Goal: Task Accomplishment & Management: Use online tool/utility

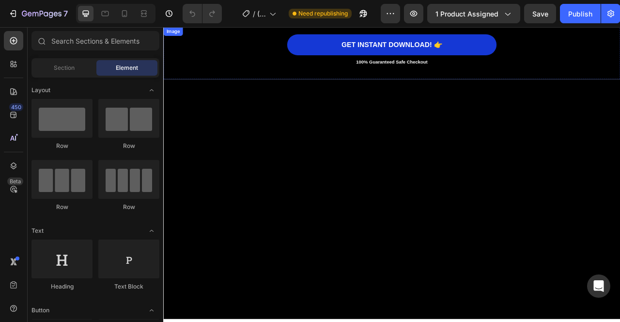
scroll to position [7025, 0]
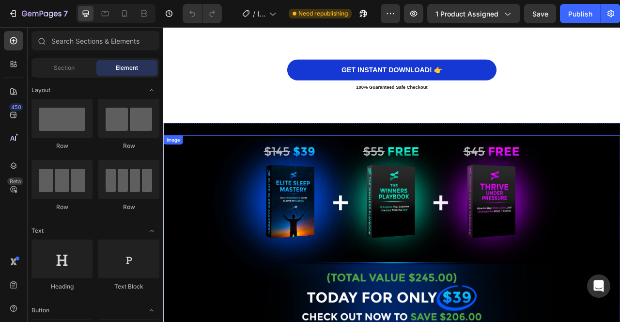
click at [344, 186] on img at bounding box center [454, 291] width 533 height 253
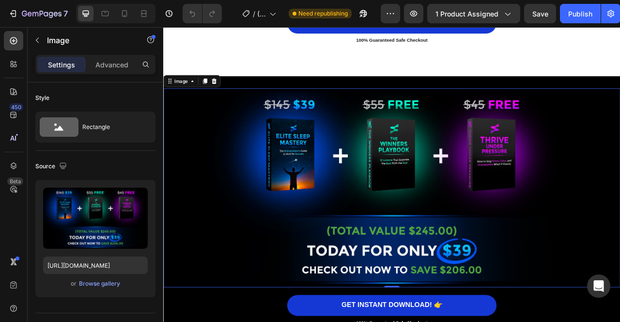
scroll to position [7085, 0]
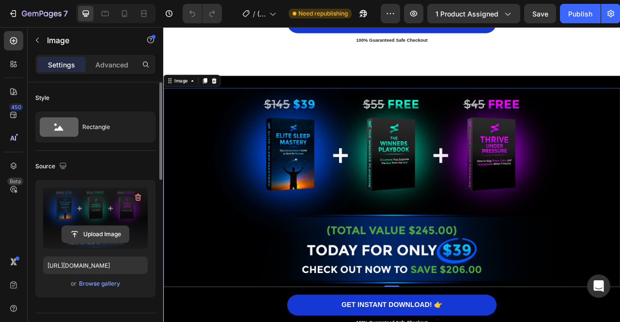
click at [94, 236] on input "file" at bounding box center [95, 234] width 67 height 16
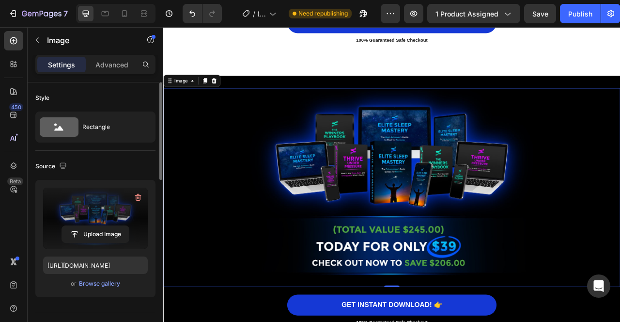
type input "[URL][DOMAIN_NAME]"
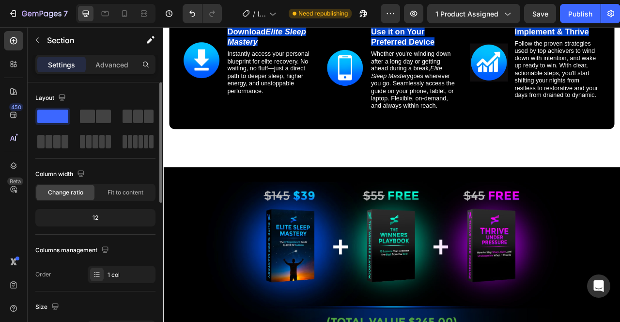
scroll to position [6095, 0]
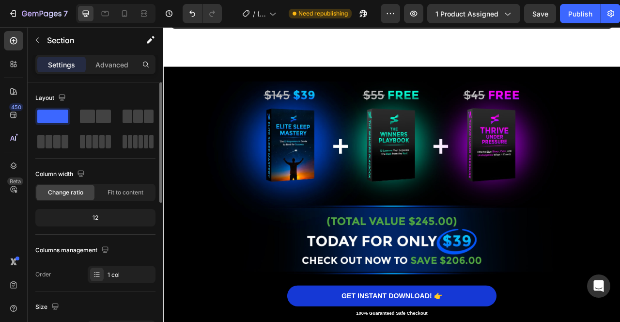
click at [509, 199] on img at bounding box center [454, 219] width 533 height 253
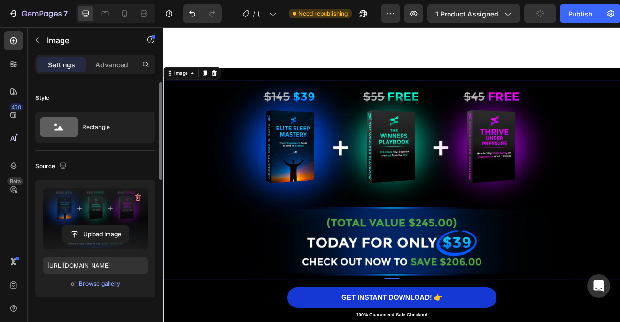
scroll to position [6163, 0]
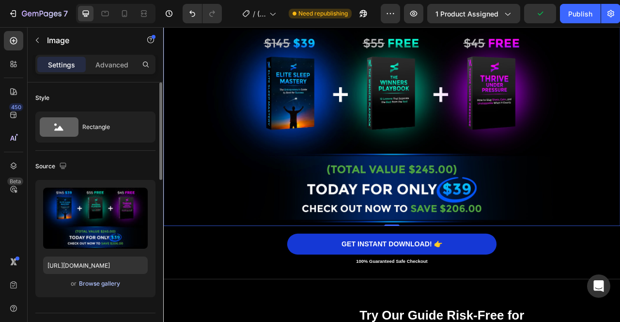
click at [106, 282] on div "Browse gallery" at bounding box center [99, 283] width 41 height 9
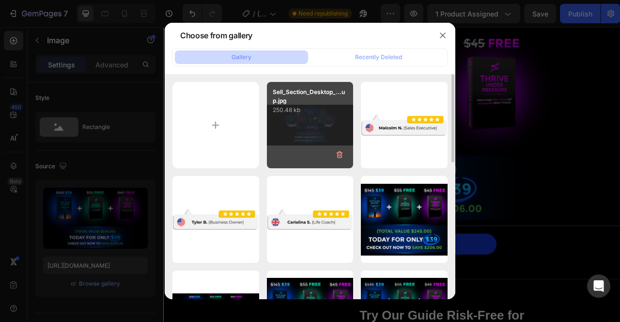
click at [311, 120] on div "Sell_Section_Desktop_...up.jpg 250.48 kb" at bounding box center [310, 125] width 87 height 87
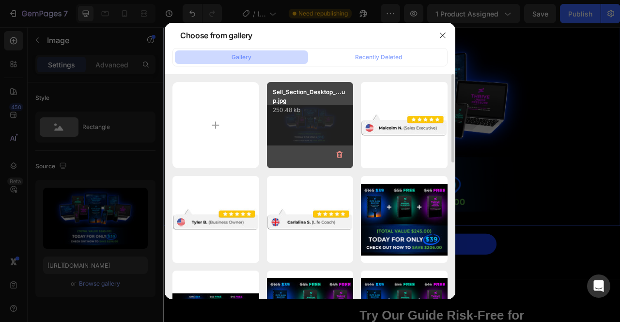
type input "[URL][DOMAIN_NAME]"
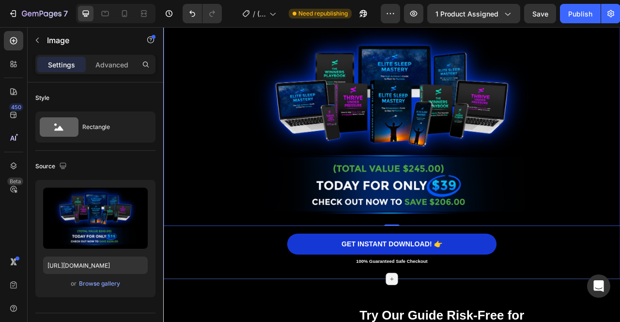
click at [620, 299] on div "Image Image 0 GET INSTANT DOWNLOAD! 👉 Add to Cart 100% Guaranteed Safe Checkout…" at bounding box center [453, 179] width 581 height 305
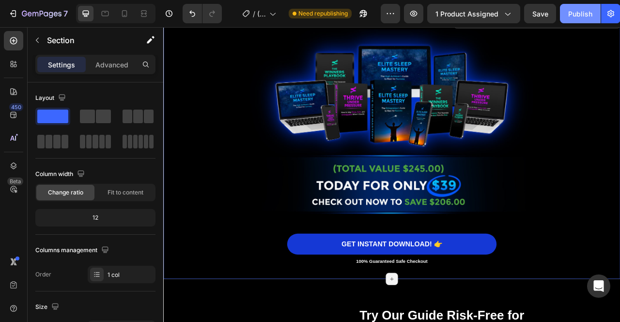
click at [586, 15] on div "Publish" at bounding box center [580, 14] width 24 height 10
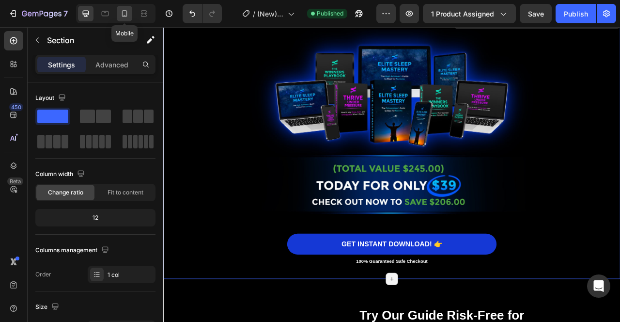
click at [124, 16] on icon at bounding box center [125, 14] width 10 height 10
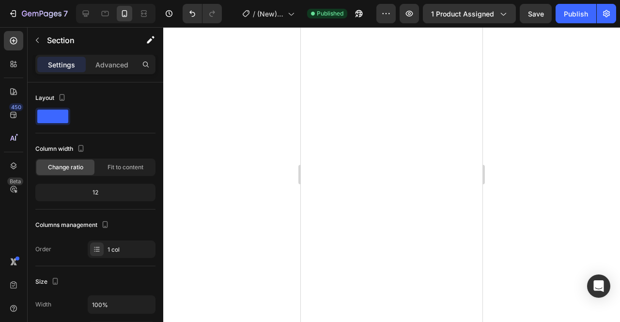
scroll to position [7041, 0]
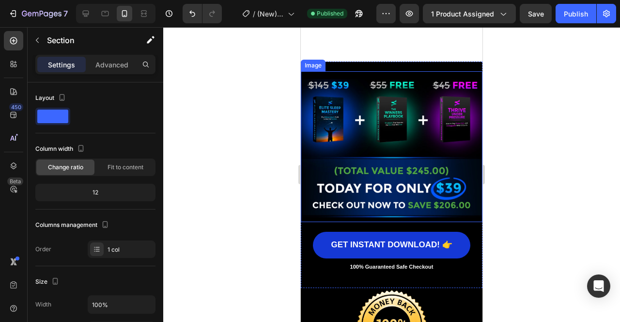
click at [382, 114] on img at bounding box center [392, 146] width 182 height 151
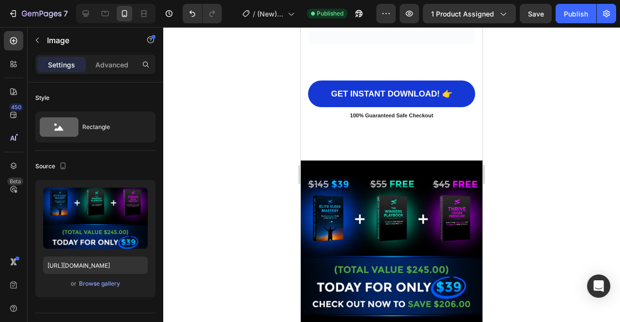
scroll to position [8348, 0]
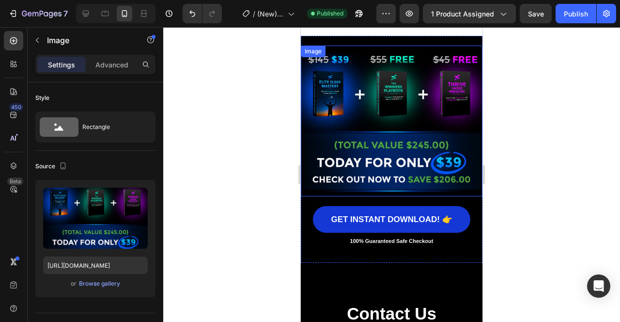
click at [373, 107] on img at bounding box center [392, 121] width 182 height 151
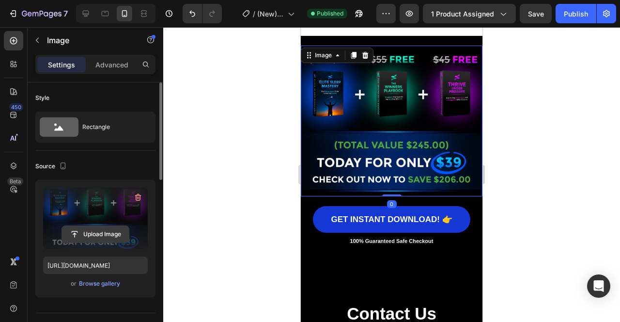
click at [91, 234] on input "file" at bounding box center [95, 234] width 67 height 16
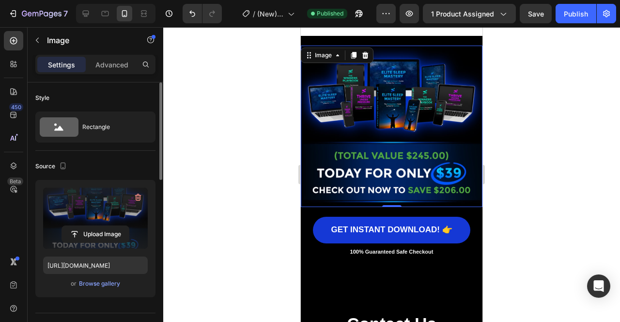
type input "[URL][DOMAIN_NAME]"
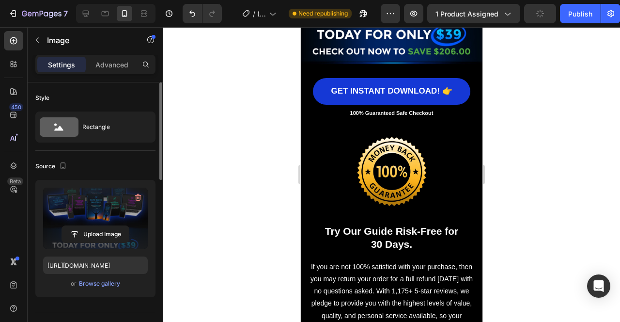
scroll to position [7022, 0]
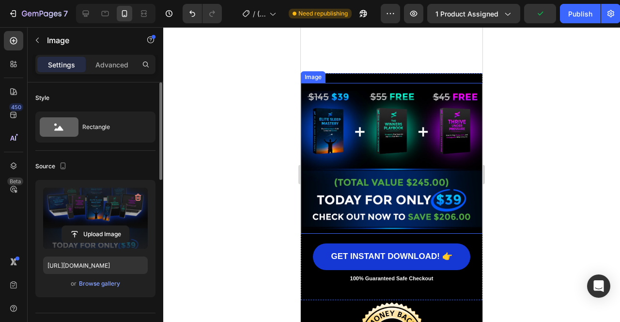
click at [405, 123] on img at bounding box center [392, 158] width 182 height 151
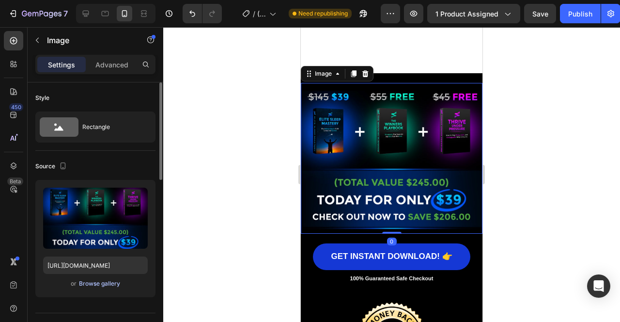
click at [106, 281] on div "Browse gallery" at bounding box center [99, 283] width 41 height 9
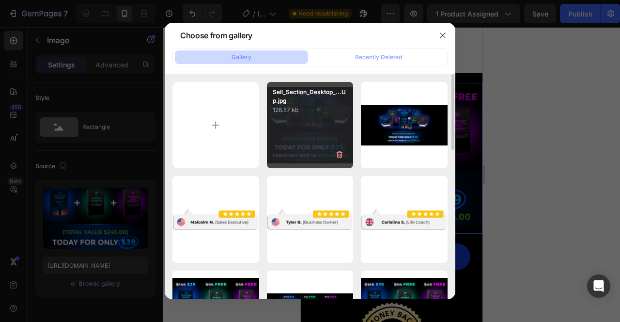
click at [313, 112] on p "126.57 kb" at bounding box center [310, 110] width 75 height 10
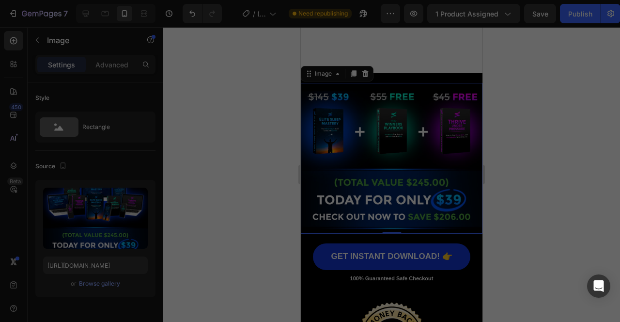
type input "[URL][DOMAIN_NAME]"
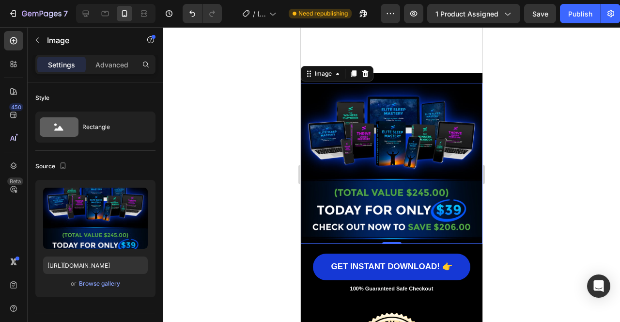
click at [555, 153] on div at bounding box center [391, 174] width 457 height 295
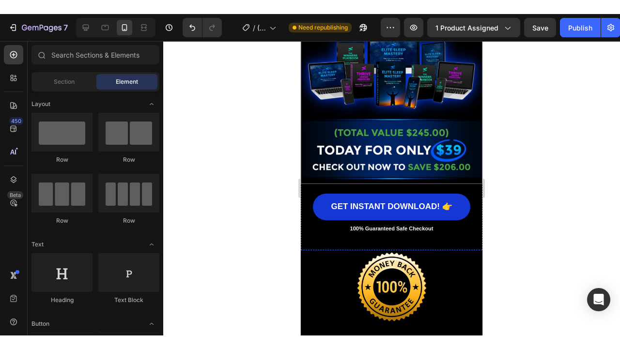
scroll to position [7000, 0]
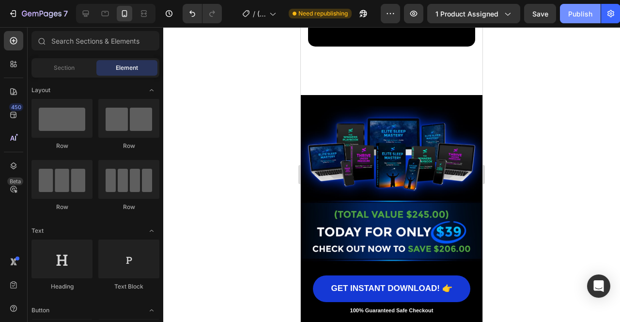
click at [579, 17] on div "Publish" at bounding box center [580, 14] width 24 height 10
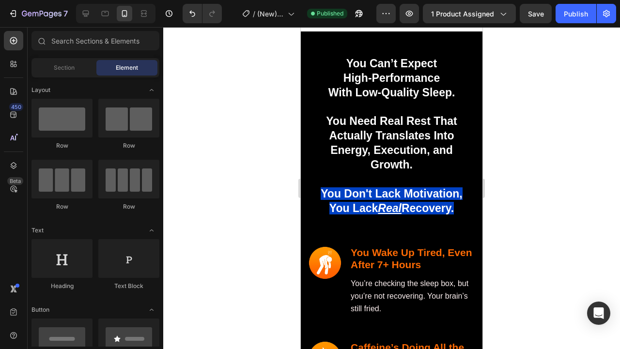
scroll to position [2075, 0]
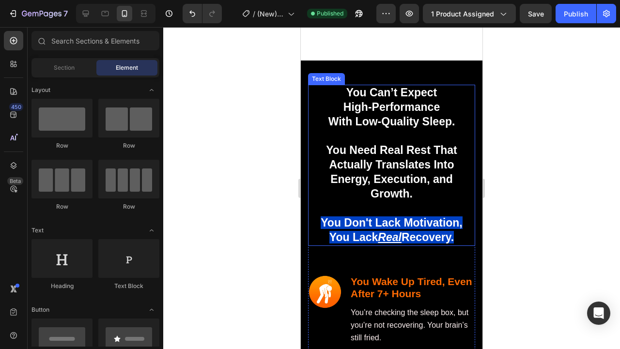
click at [416, 142] on p at bounding box center [391, 136] width 165 height 15
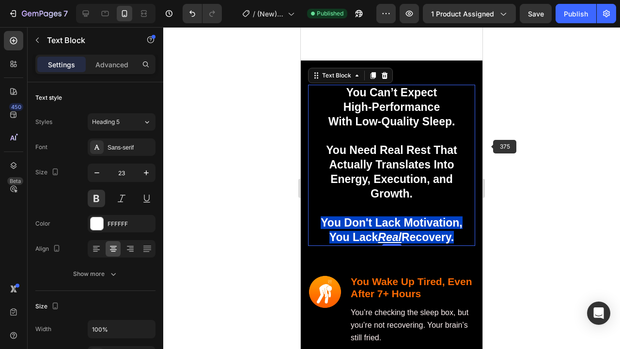
click at [508, 156] on div at bounding box center [391, 188] width 457 height 322
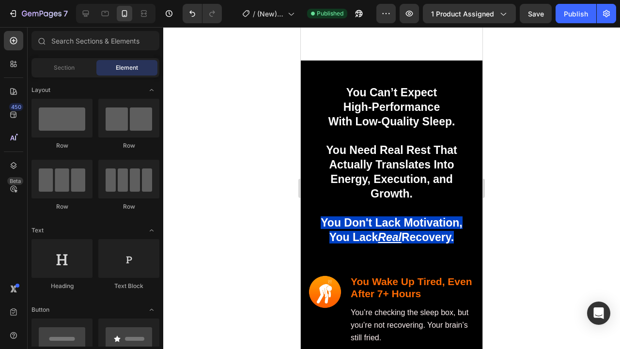
click at [429, 141] on p at bounding box center [391, 136] width 165 height 15
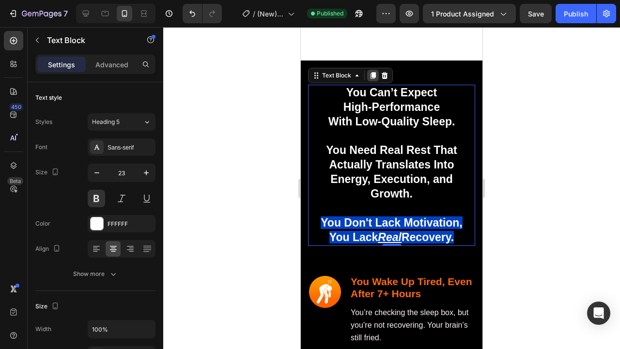
click at [376, 75] on icon at bounding box center [373, 76] width 8 height 8
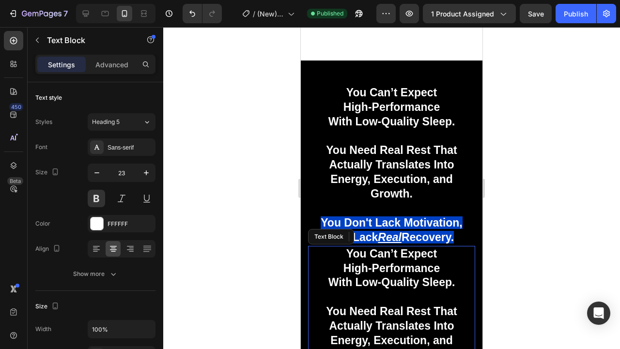
scroll to position [2260, 0]
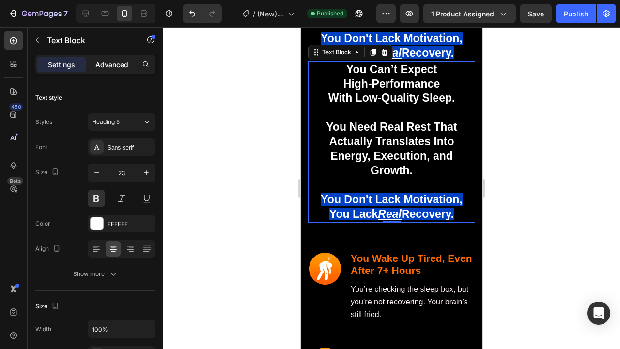
click at [117, 64] on p "Advanced" at bounding box center [111, 65] width 33 height 10
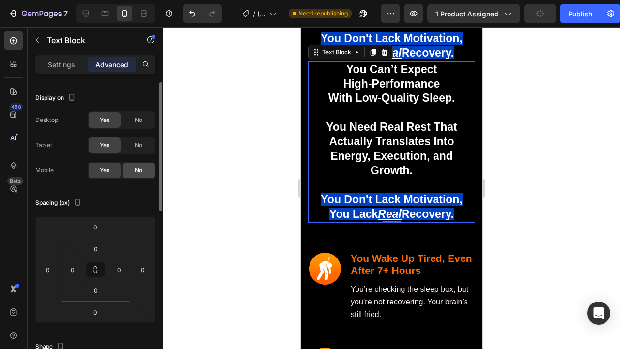
click at [136, 168] on span "No" at bounding box center [139, 170] width 8 height 9
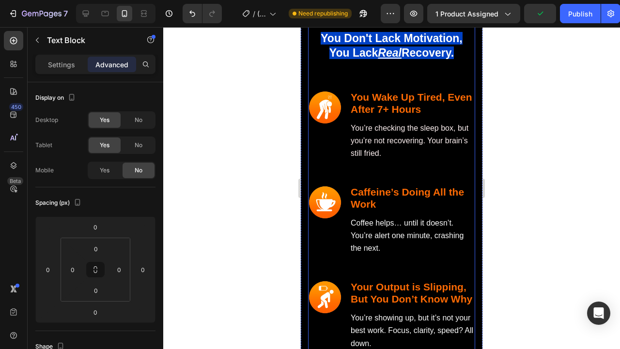
scroll to position [2098, 0]
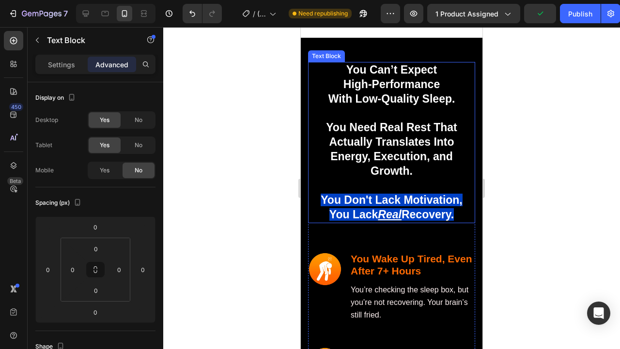
click at [386, 101] on p "With Low-Quality Sleep." at bounding box center [391, 99] width 165 height 15
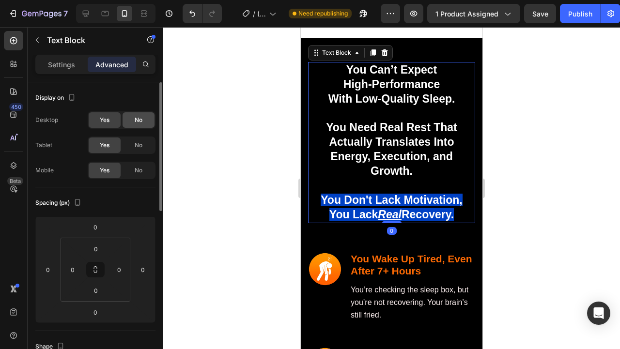
click at [140, 120] on span "No" at bounding box center [139, 120] width 8 height 9
click at [142, 146] on span "No" at bounding box center [139, 145] width 8 height 9
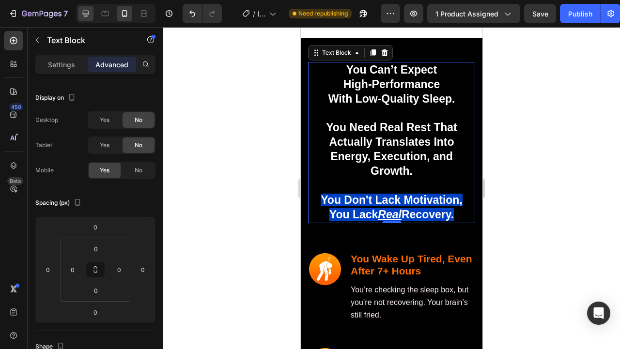
click at [86, 14] on icon at bounding box center [86, 14] width 6 height 6
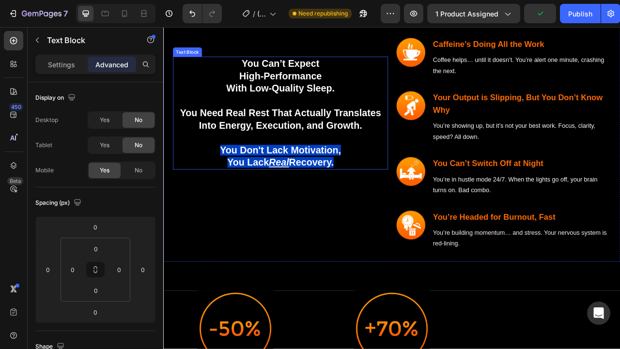
scroll to position [2022, 0]
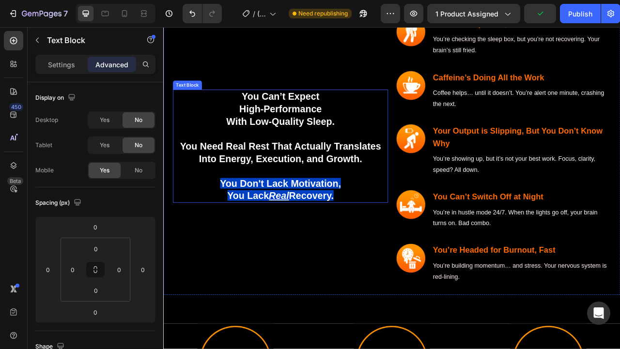
click at [323, 189] on p "You Need Real Rest That Actually Translates Into Energy, Execution, and Growth." at bounding box center [312, 186] width 272 height 31
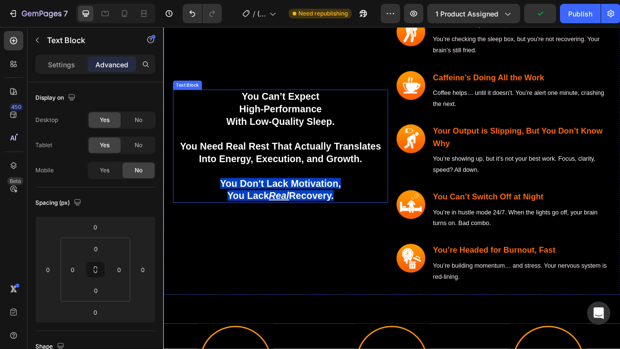
click at [323, 189] on p "You Need Real Rest That Actually Translates Into Energy, Execution, and Growth." at bounding box center [312, 186] width 272 height 31
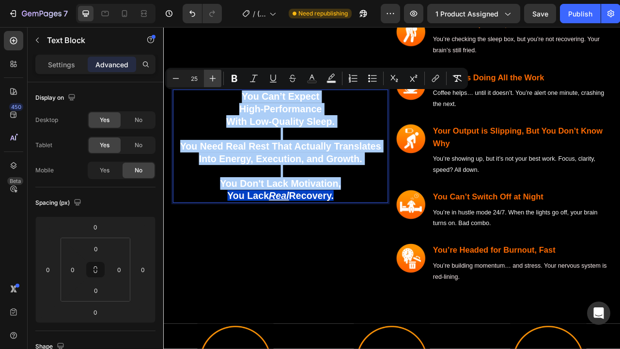
click at [216, 78] on icon "Editor contextual toolbar" at bounding box center [213, 79] width 10 height 10
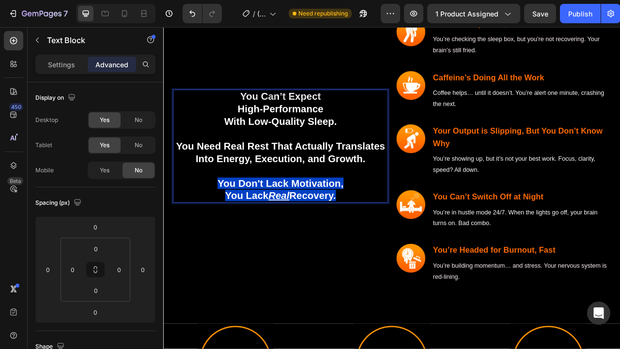
click at [230, 92] on div "You Can’t Expect High-Performance With Low-Quality Sleep. You Need Real Rest Th…" at bounding box center [312, 178] width 274 height 349
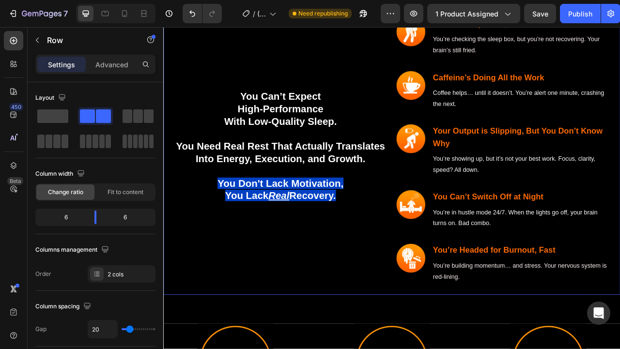
click at [230, 92] on div "You Can’t Expect High-Performance With Low-Quality Sleep. You Need Real Rest Th…" at bounding box center [312, 178] width 274 height 349
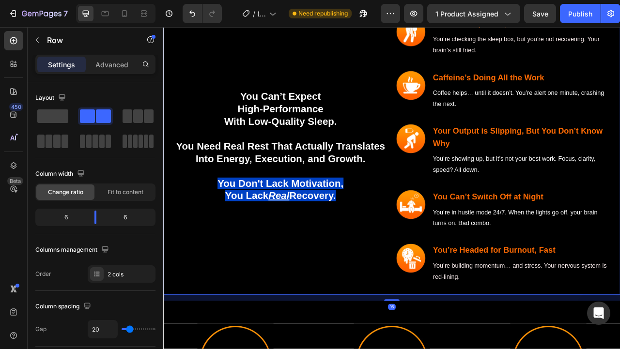
click at [230, 92] on div "You Can’t Expect High-Performance With Low-Quality Sleep. You Need Real Rest Th…" at bounding box center [312, 178] width 274 height 349
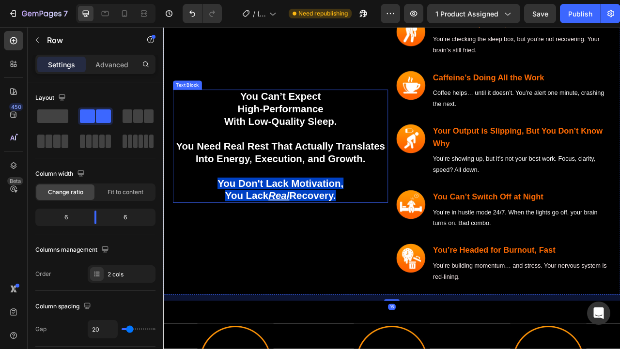
click at [284, 159] on p "Rich Text Editor. Editing area: main" at bounding box center [312, 164] width 272 height 16
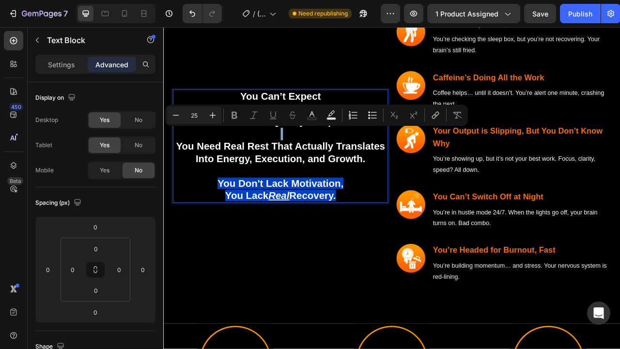
type input "26"
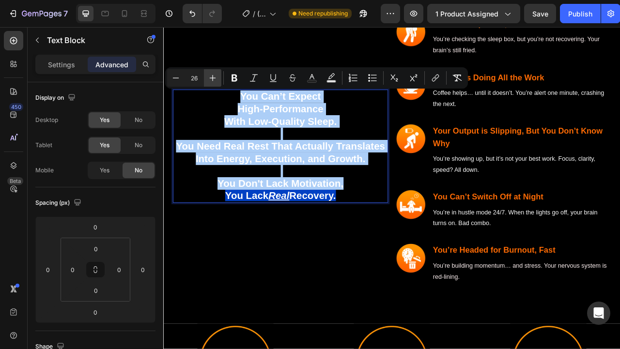
click at [216, 79] on icon "Editor contextual toolbar" at bounding box center [213, 78] width 10 height 10
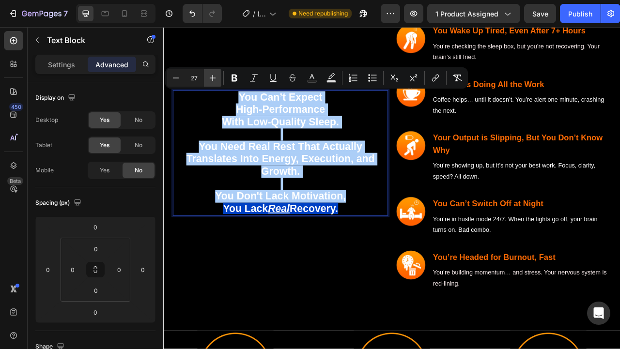
click at [216, 79] on icon "Editor contextual toolbar" at bounding box center [213, 78] width 10 height 10
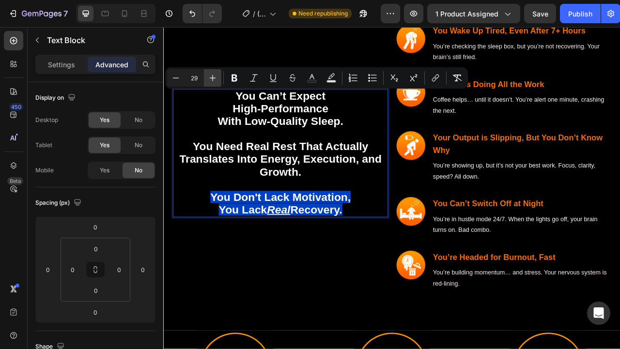
scroll to position [2011, 0]
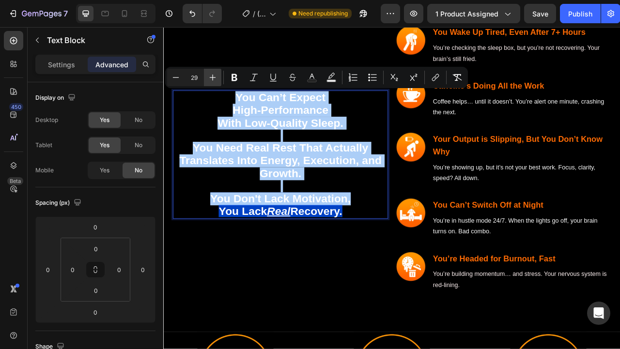
click at [216, 79] on icon "Editor contextual toolbar" at bounding box center [213, 78] width 10 height 10
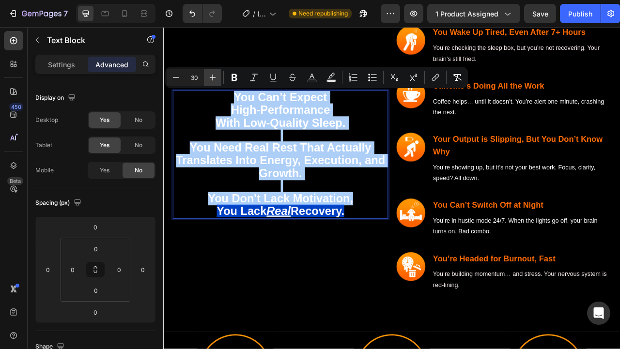
click at [216, 79] on icon "Editor contextual toolbar" at bounding box center [213, 78] width 10 height 10
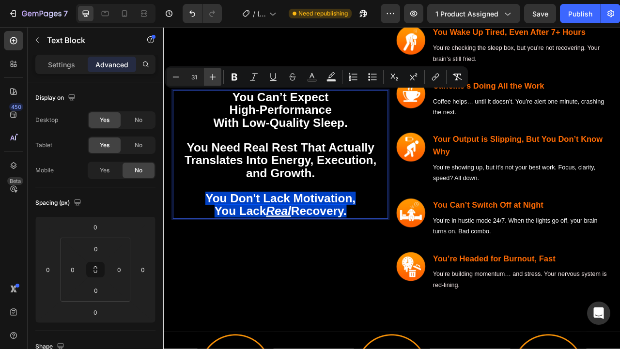
scroll to position [2010, 0]
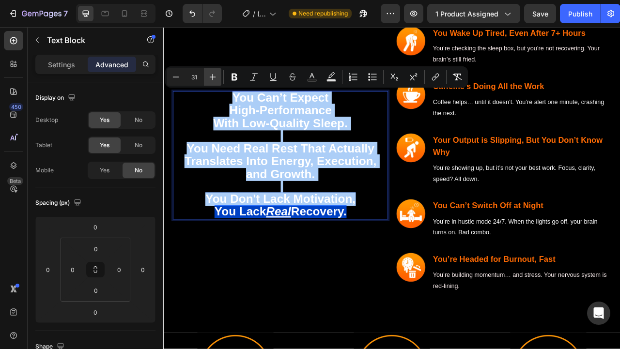
click at [216, 79] on icon "Editor contextual toolbar" at bounding box center [213, 77] width 10 height 10
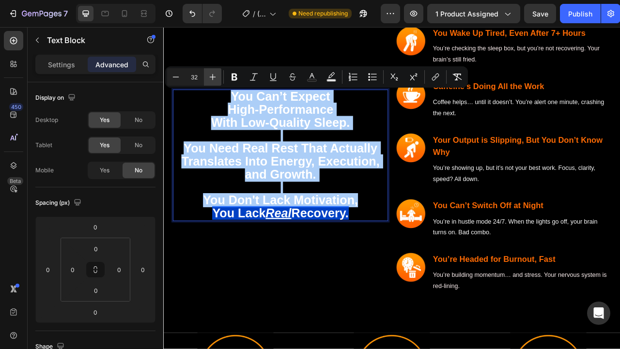
click at [216, 79] on icon "Editor contextual toolbar" at bounding box center [213, 77] width 10 height 10
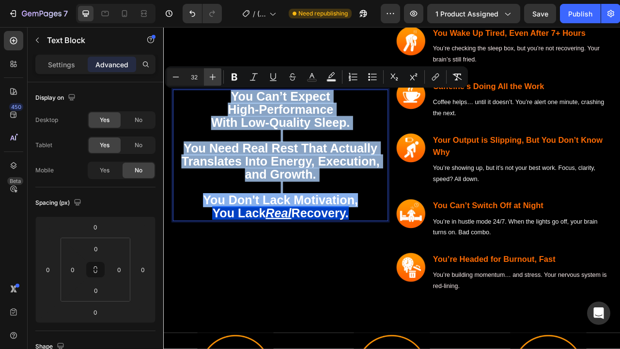
type input "33"
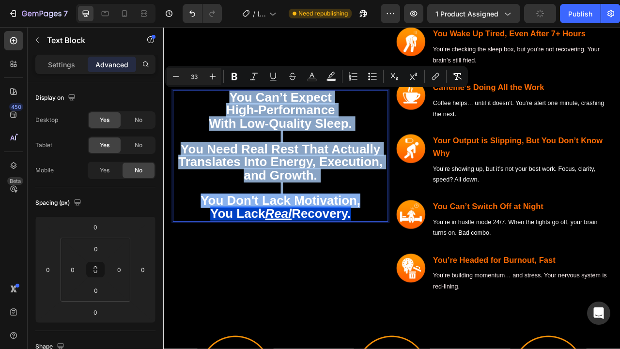
click at [373, 54] on div "You Can’t Expect High-Performance With Low-Quality Sleep. You Need Real Rest Th…" at bounding box center [312, 191] width 274 height 349
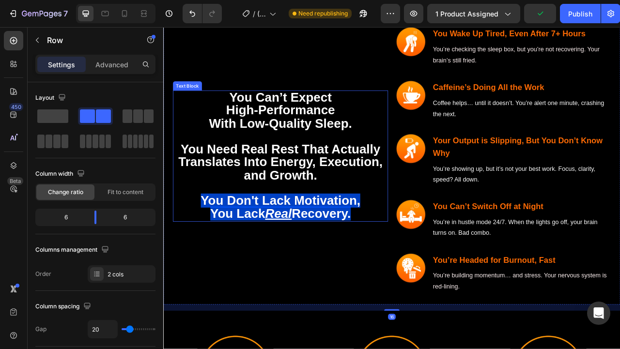
click at [351, 108] on span "You Can’t Expect" at bounding box center [312, 117] width 130 height 18
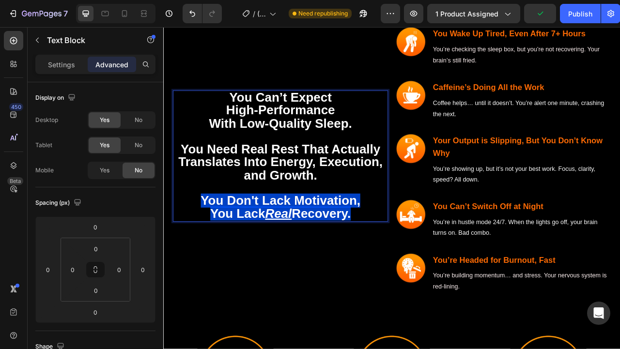
click at [351, 127] on span "High-Performance" at bounding box center [312, 133] width 139 height 18
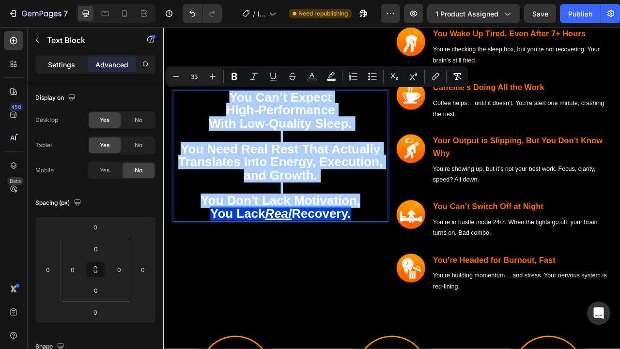
click at [66, 64] on p "Settings" at bounding box center [61, 65] width 27 height 10
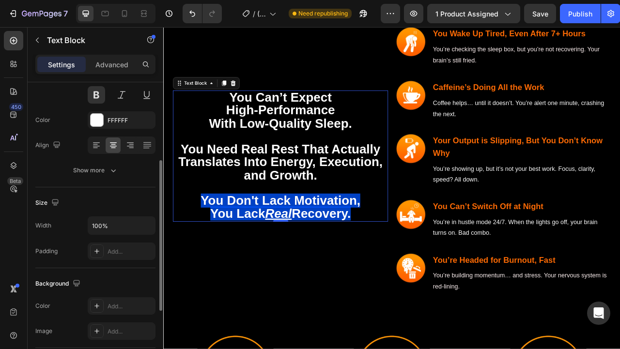
scroll to position [121, 0]
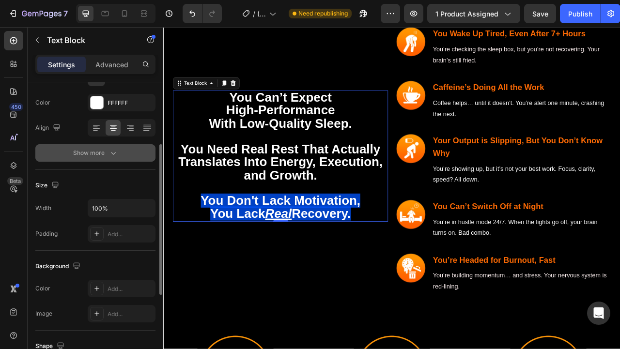
click at [116, 161] on button "Show more" at bounding box center [95, 152] width 120 height 17
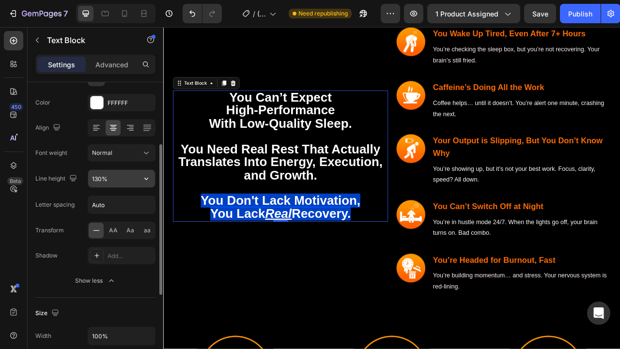
click at [103, 181] on input "130%" at bounding box center [121, 178] width 67 height 17
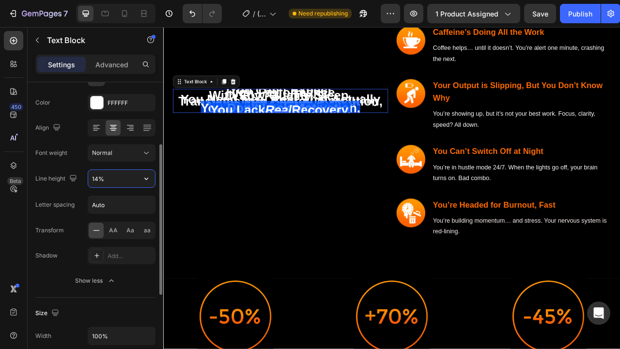
type input "140%"
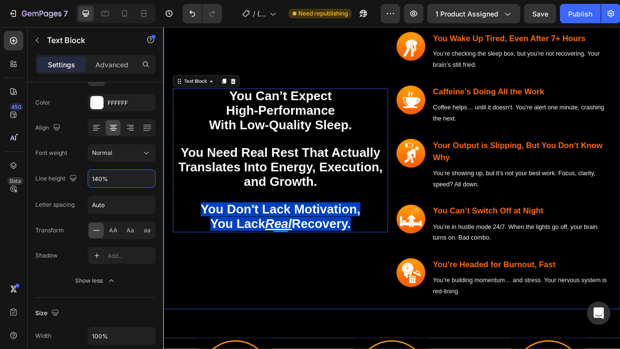
click at [365, 72] on div "You Can’t Expect High-Performance With Low-Quality Sleep. You Need Real Rest Th…" at bounding box center [312, 197] width 274 height 349
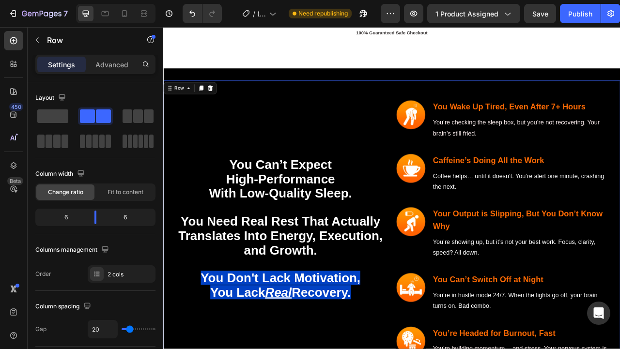
scroll to position [2035, 0]
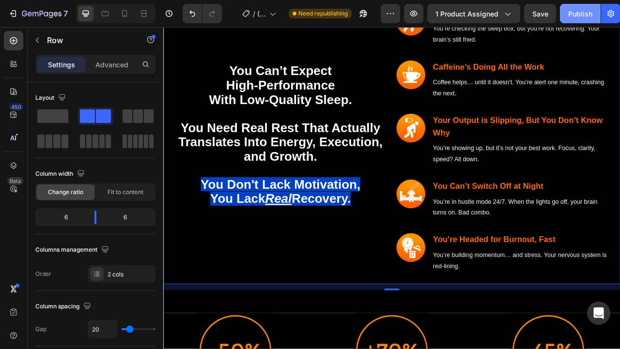
click at [578, 18] on div "Publish" at bounding box center [580, 14] width 24 height 10
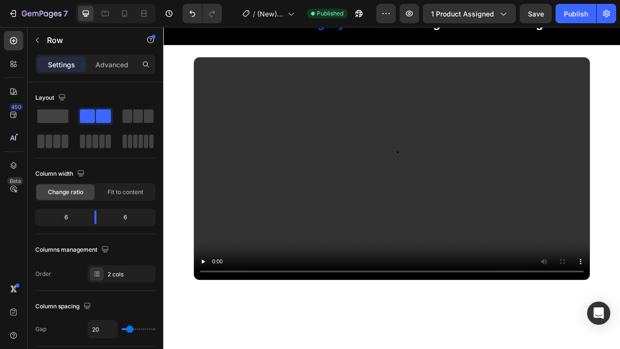
scroll to position [0, 0]
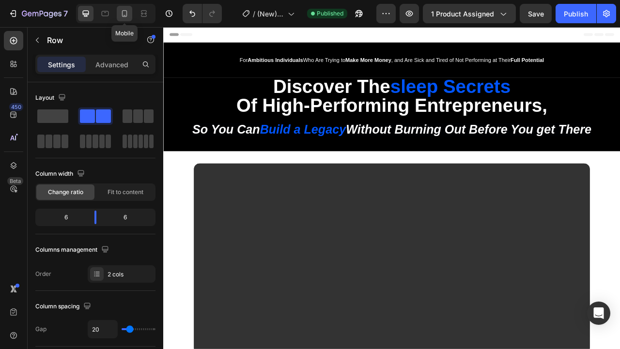
click at [123, 14] on icon at bounding box center [125, 14] width 10 height 10
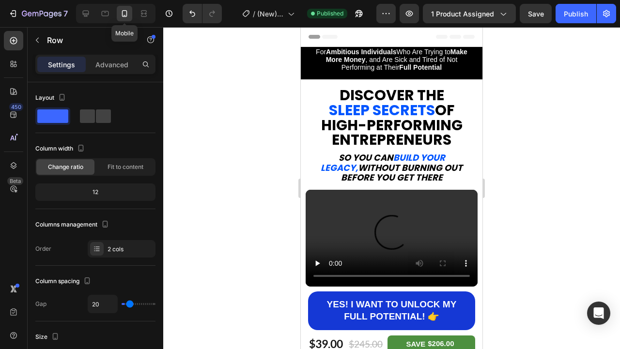
type input "0"
type input "100%"
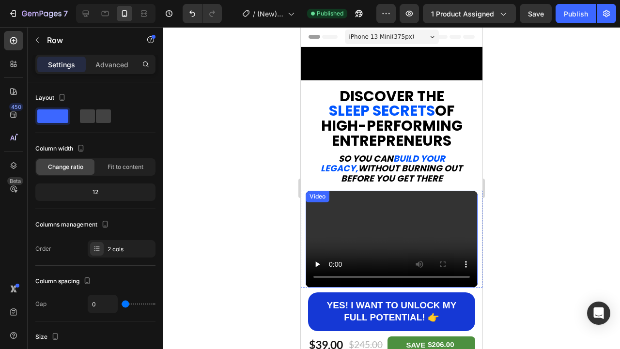
scroll to position [123, 0]
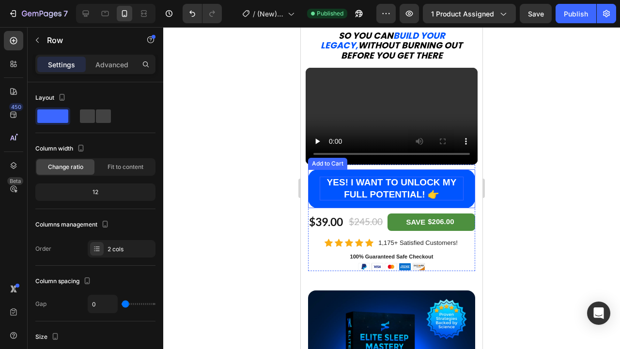
click at [444, 194] on div "YES! I WANT TO UNLOCK MY FULL POTENTIAL! 👉" at bounding box center [392, 189] width 144 height 24
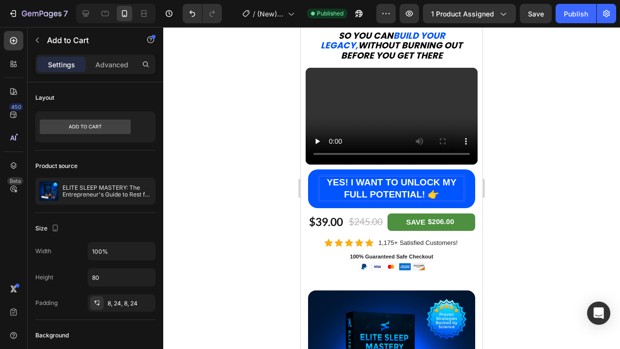
click at [428, 195] on p "YES! I WANT TO UNLOCK MY FULL POTENTIAL! 👉" at bounding box center [392, 189] width 144 height 24
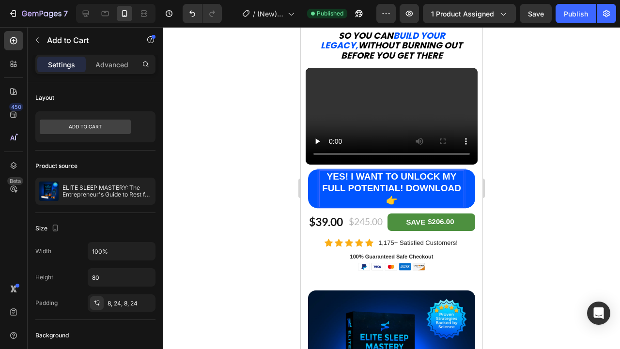
scroll to position [117, 0]
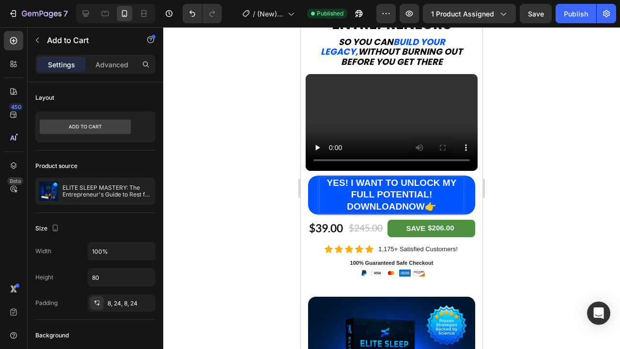
click at [403, 205] on p "YES! I WANT TO UNLOCK MY FULL POTENTIAL! DOWNLOADNOW👉" at bounding box center [392, 195] width 144 height 36
click at [308, 176] on button "YES! I WANT TO UNLOCK MY FULL POTENTIAL! DOWNLOADNOW👉" at bounding box center [391, 195] width 167 height 39
click at [407, 196] on p "YES! I WANT TO UNLOCK MY FULL POTENTIAL! DOWNLOAD NOW👉" at bounding box center [392, 195] width 144 height 36
click at [308, 176] on button "YES! I WANT TO UNLOCK MY FULL POTENTIAL! DOWNLOAD NOW👉" at bounding box center [391, 195] width 167 height 39
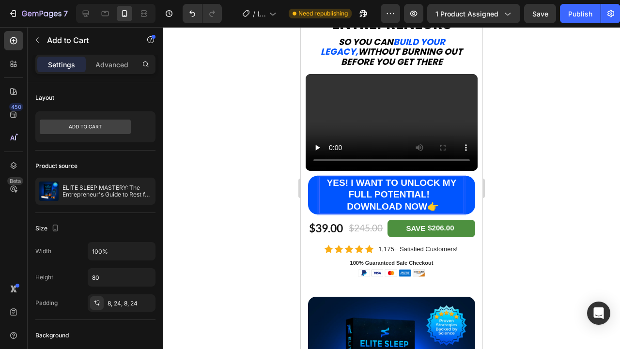
click at [308, 176] on button "YES! I WANT TO UNLOCK MY FULL POTENTIAL! DOWNLOAD NOW👉" at bounding box center [391, 195] width 167 height 39
click at [427, 207] on p "YES! I WANT TO UNLOCK MY FULL POTENTIAL! DOWNLOAD NOW👉" at bounding box center [392, 195] width 144 height 36
click at [308, 176] on button "YES! I WANT TO UNLOCK MY FULL POTENTIAL! DOWNLOAD NOW👉" at bounding box center [391, 195] width 167 height 39
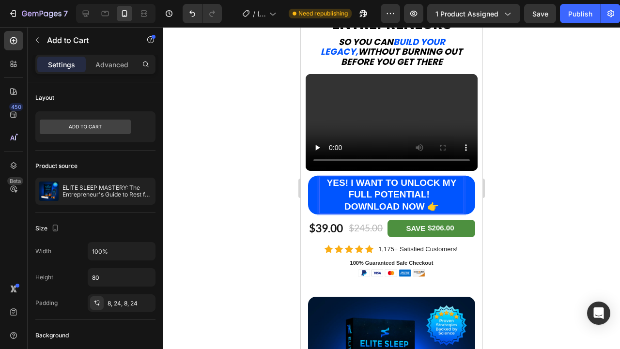
click at [521, 214] on div at bounding box center [391, 188] width 457 height 322
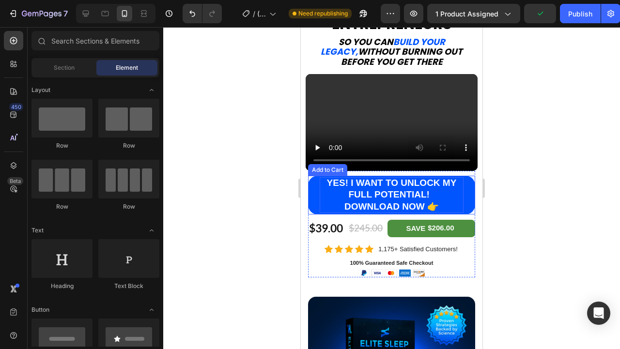
click at [464, 201] on button "YES! I WANT TO UNLOCK MY FULL POTENTIAL! DOWNLOAD NOW 👉" at bounding box center [391, 195] width 167 height 39
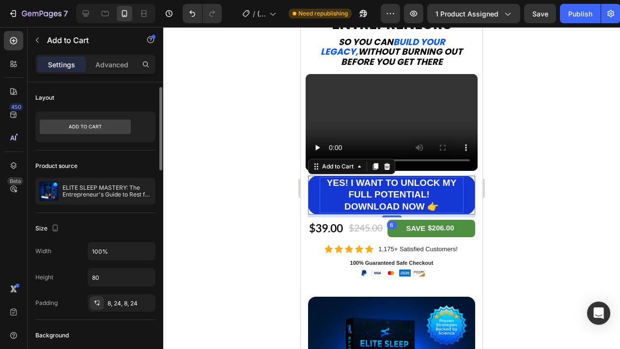
scroll to position [20, 0]
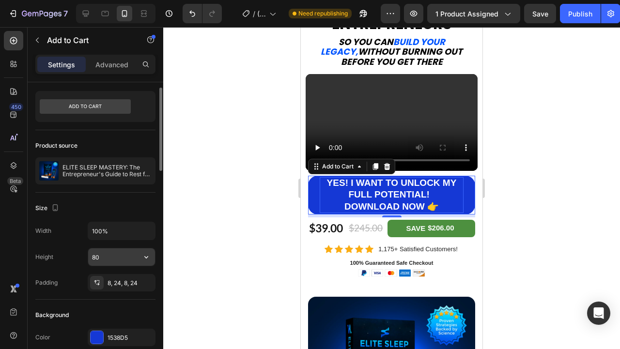
click at [117, 253] on input "80" at bounding box center [121, 257] width 67 height 17
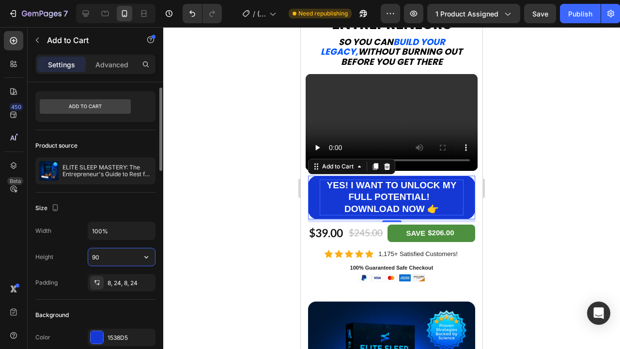
type input "9"
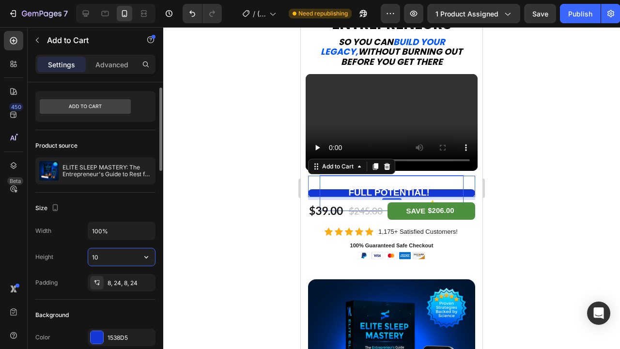
type input "100"
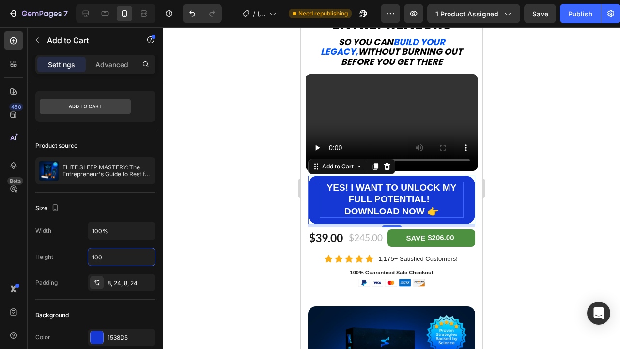
click at [498, 199] on div at bounding box center [391, 188] width 457 height 322
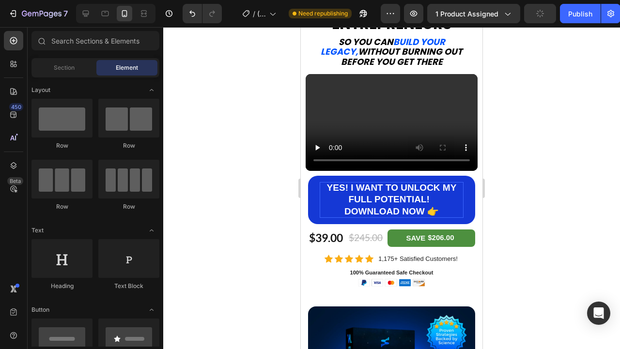
click at [498, 199] on div at bounding box center [391, 188] width 457 height 322
click at [422, 211] on p "YES! I WANT TO UNLOCK MY FULL POTENTIAL! DOWNLOAD NOW 👉" at bounding box center [392, 200] width 144 height 36
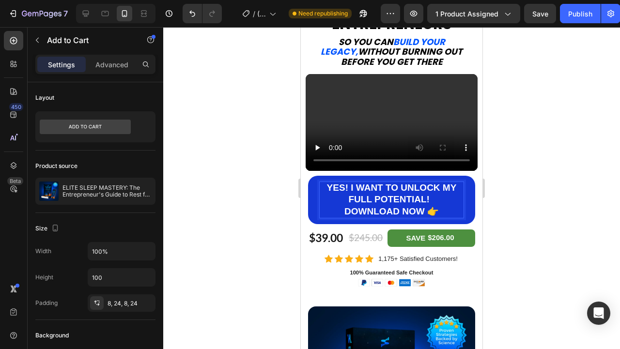
click at [346, 214] on p "YES! I WANT TO UNLOCK MY FULL POTENTIAL! DOWNLOAD NOW 👉" at bounding box center [392, 200] width 144 height 36
click at [308, 176] on button "YES! I WANT TO UNLOCK MY FULL POTENTIAL! DOWNLOAD NOW 👉" at bounding box center [391, 200] width 167 height 48
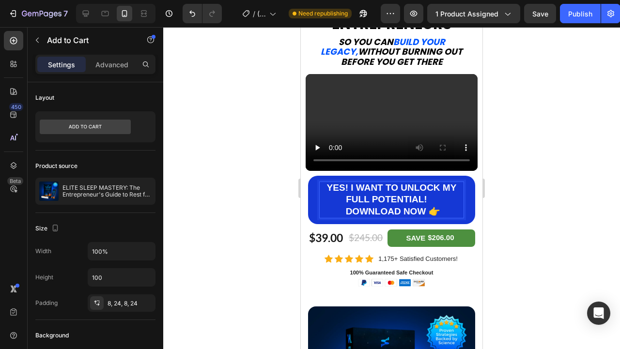
click at [308, 176] on button "YES! I WANT TO UNLOCK MY FULL POTENTIAL! DOWNLOAD NOW 👉" at bounding box center [391, 200] width 167 height 48
drag, startPoint x: 424, startPoint y: 213, endPoint x: 332, endPoint y: 212, distance: 92.1
click at [332, 212] on p "YES! I WANT TO UNLOCK MY FULL POTENTIAL! DOWNLOAD NOW 👉" at bounding box center [392, 200] width 144 height 36
click at [560, 206] on div at bounding box center [391, 188] width 457 height 322
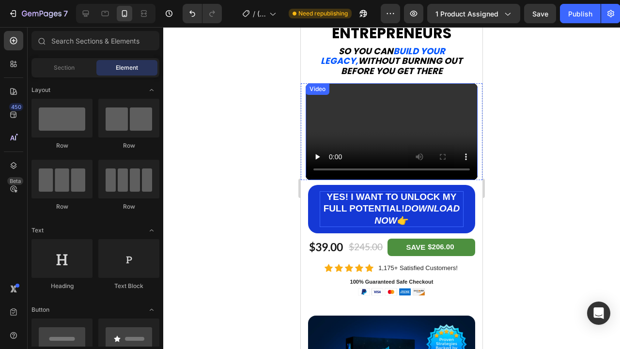
scroll to position [0, 0]
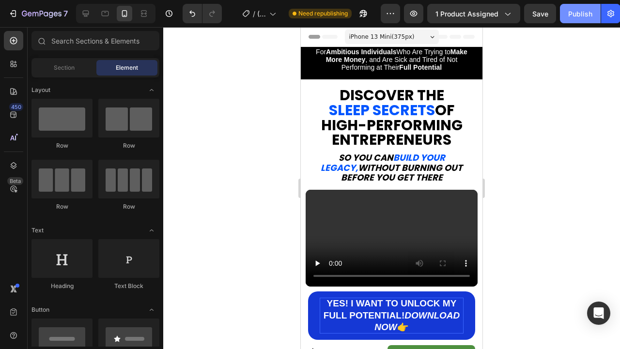
click at [570, 16] on div "Publish" at bounding box center [580, 14] width 24 height 10
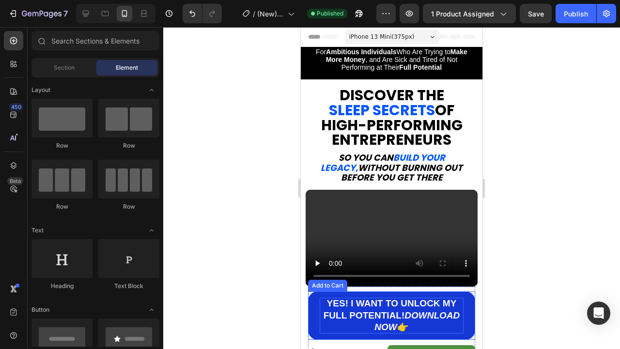
click at [444, 319] on p "YES! I WANT TO UNLOCK MY FULL POTENTIAL! DOWNLOAD NOW 👉" at bounding box center [392, 316] width 144 height 36
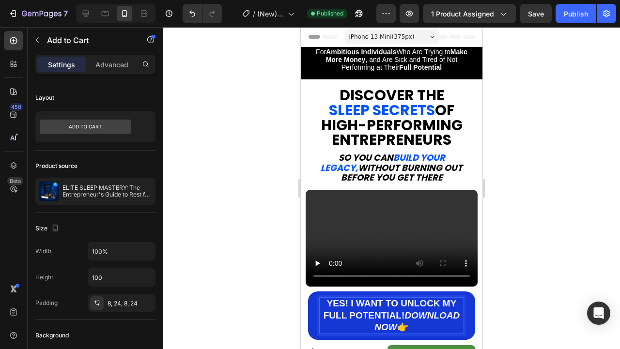
click at [375, 328] on icon "DOWNLOAD NOW" at bounding box center [417, 322] width 85 height 22
click at [308, 292] on button "YES! I WANT TO UNLOCK MY FULL POTENTIAL! DOWNLOAD NOW 👉" at bounding box center [391, 316] width 167 height 48
click at [568, 16] on div "Publish" at bounding box center [576, 14] width 24 height 10
click at [409, 328] on p "YES! I WANT TO UNLOCK MY FULL POTENTIAL! DOWNLOAD NOW 👉" at bounding box center [392, 316] width 144 height 36
drag, startPoint x: 402, startPoint y: 329, endPoint x: 407, endPoint y: 320, distance: 11.1
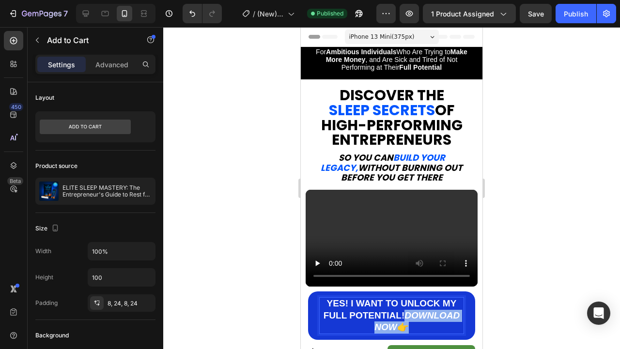
click at [407, 320] on p "YES! I WANT TO UNLOCK MY FULL POTENTIAL! DOWNLOAD NOW 👉" at bounding box center [392, 316] width 144 height 36
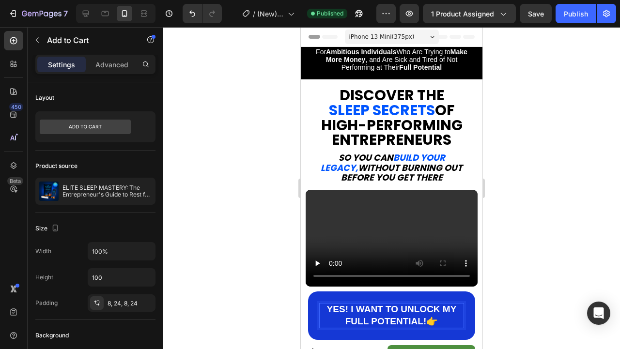
click at [308, 292] on button "YES! I WANT TO UNLOCK MY FULL POTENTIAL!👉" at bounding box center [391, 316] width 167 height 48
click at [559, 166] on div at bounding box center [391, 188] width 457 height 322
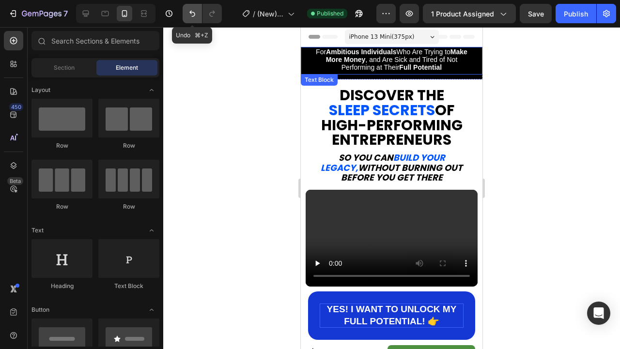
click at [194, 13] on icon "Undo/Redo" at bounding box center [193, 14] width 10 height 10
click at [194, 17] on icon "Undo/Redo" at bounding box center [193, 14] width 10 height 10
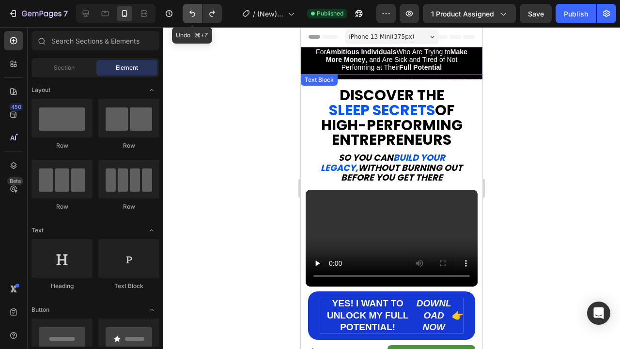
click at [194, 17] on icon "Undo/Redo" at bounding box center [193, 14] width 10 height 10
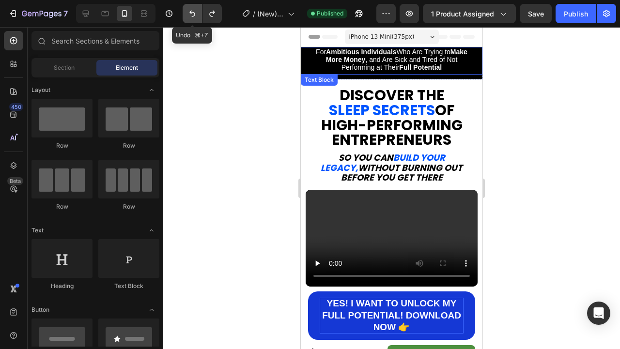
click at [194, 17] on icon "Undo/Redo" at bounding box center [193, 14] width 10 height 10
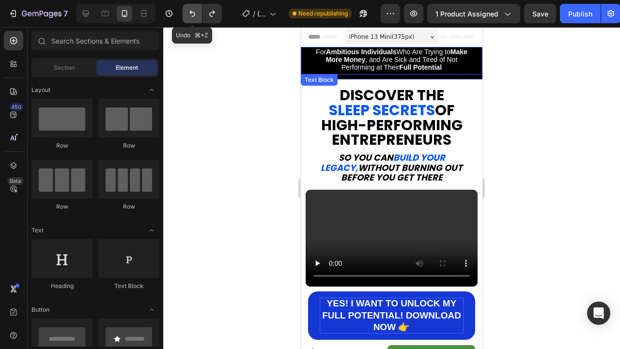
click at [194, 17] on icon "Undo/Redo" at bounding box center [193, 14] width 10 height 10
click at [189, 12] on icon "Undo/Redo" at bounding box center [193, 14] width 10 height 10
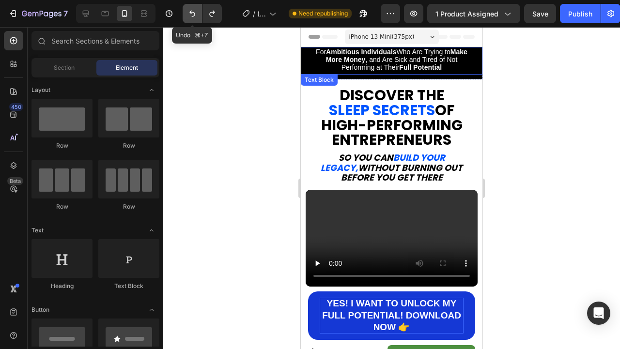
click at [189, 12] on icon "Undo/Redo" at bounding box center [193, 14] width 10 height 10
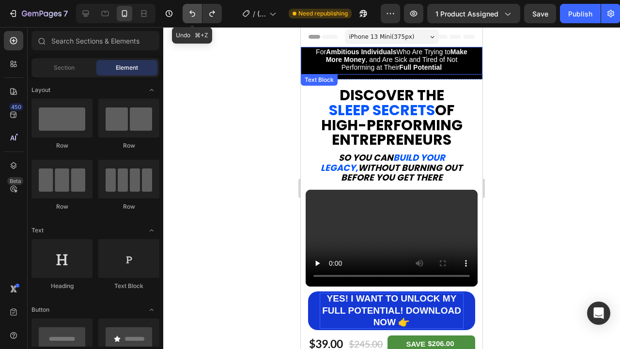
click at [189, 12] on icon "Undo/Redo" at bounding box center [193, 14] width 10 height 10
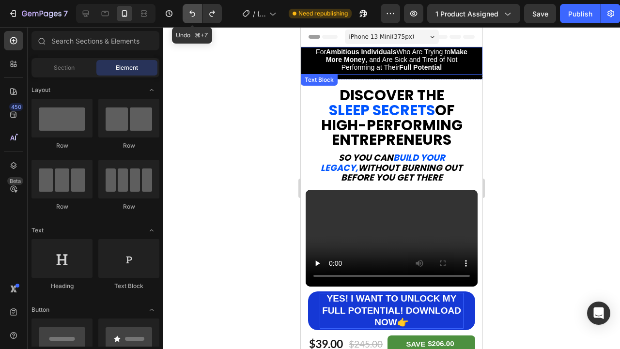
click at [189, 12] on icon "Undo/Redo" at bounding box center [193, 14] width 10 height 10
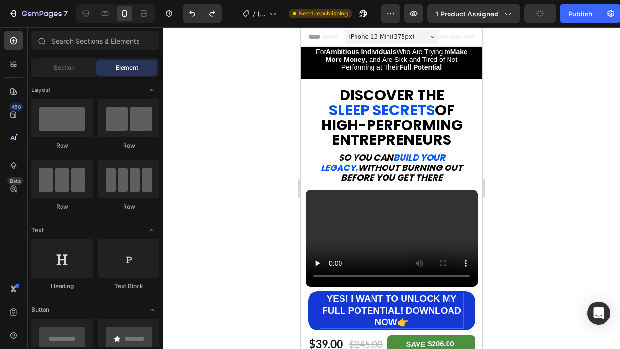
click at [538, 224] on div at bounding box center [391, 188] width 457 height 322
click at [192, 16] on icon "Undo/Redo" at bounding box center [193, 14] width 10 height 10
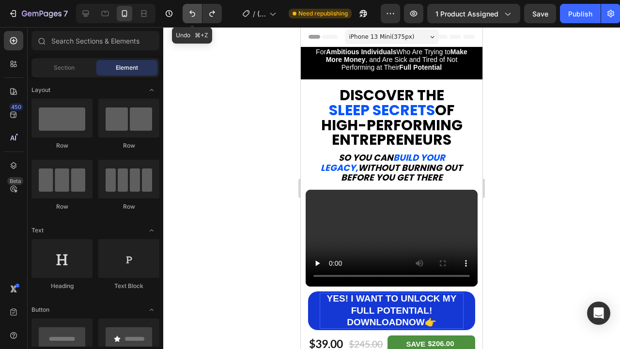
click at [192, 16] on icon "Undo/Redo" at bounding box center [193, 14] width 10 height 10
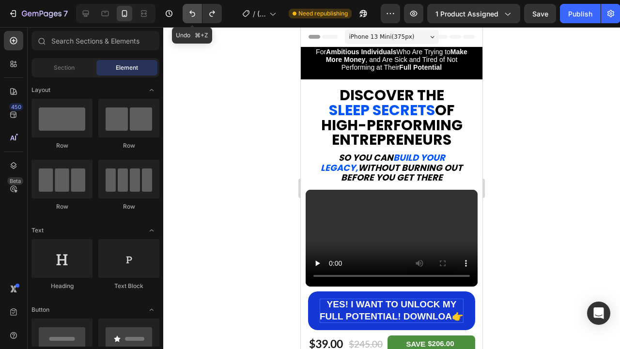
click at [192, 16] on icon "Undo/Redo" at bounding box center [193, 14] width 10 height 10
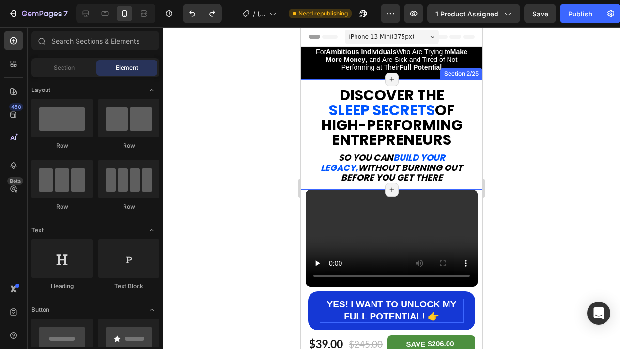
click at [526, 160] on div at bounding box center [391, 188] width 457 height 322
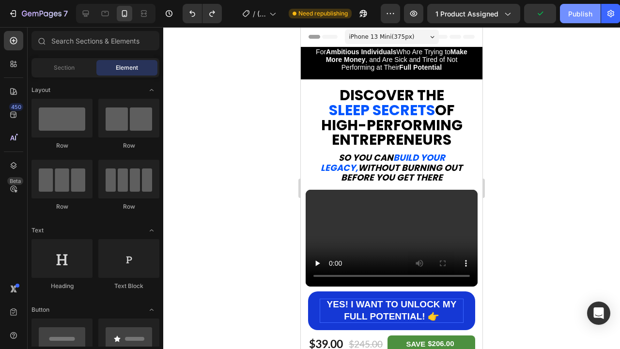
click at [578, 14] on div "Publish" at bounding box center [580, 14] width 24 height 10
